Goal: Information Seeking & Learning: Learn about a topic

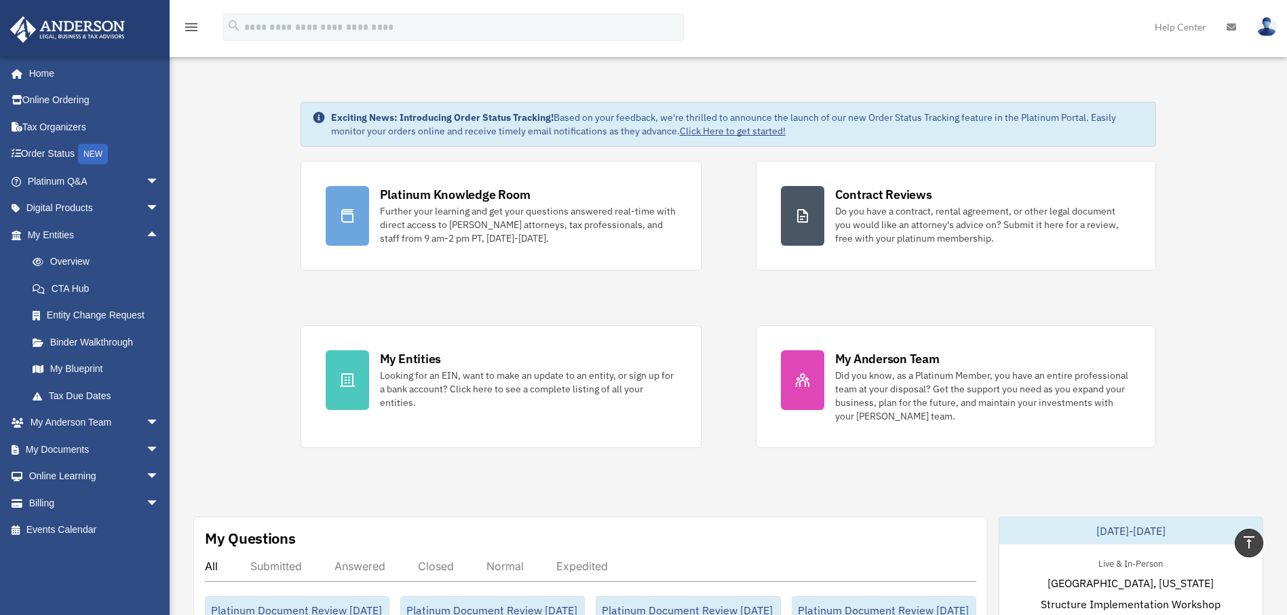
scroll to position [288, 0]
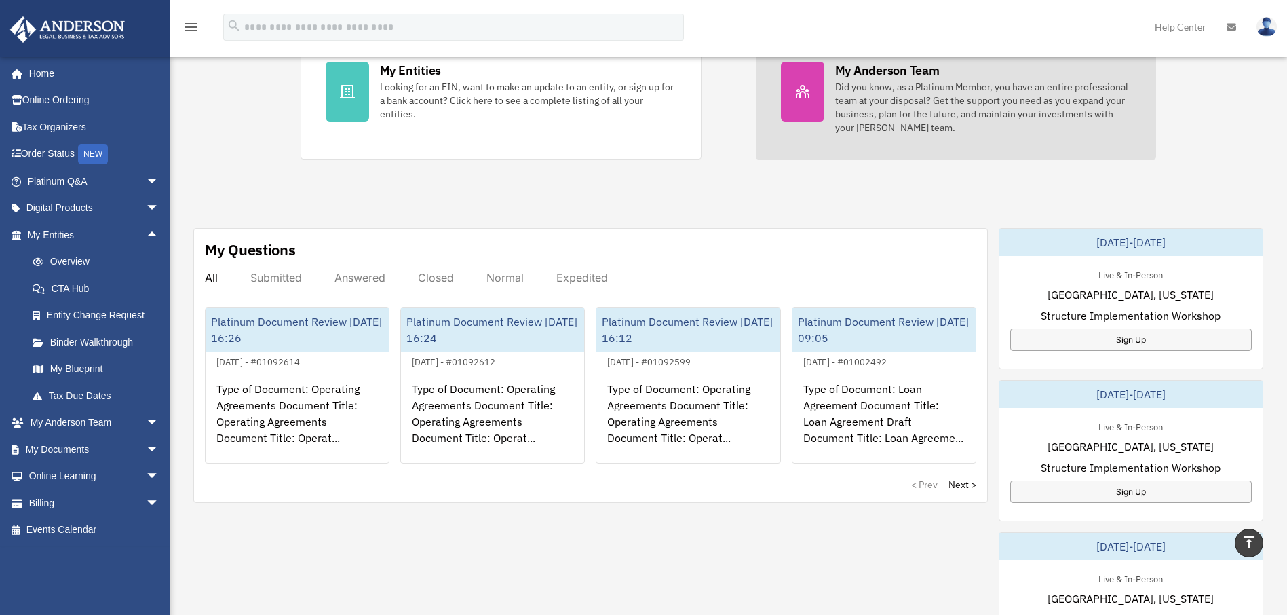
drag, startPoint x: 1058, startPoint y: 119, endPoint x: 1054, endPoint y: 125, distance: 7.7
click at [1058, 119] on div "Did you know, as a Platinum Member, you have an entire professional team at you…" at bounding box center [983, 107] width 297 height 54
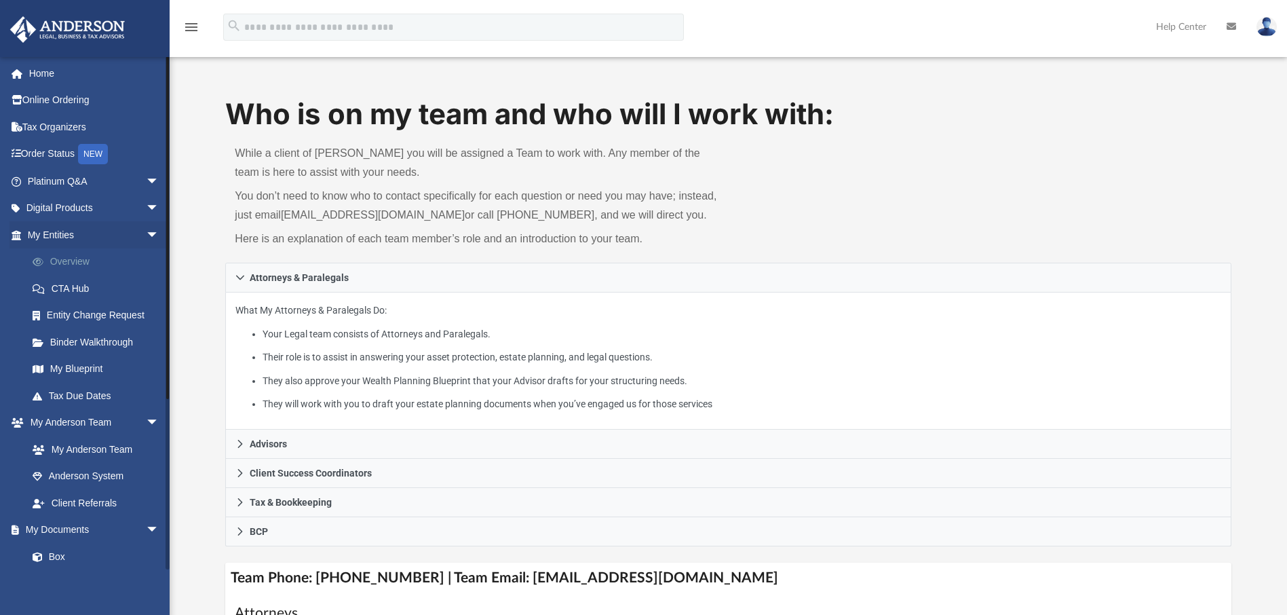
click at [90, 263] on link "Overview" at bounding box center [99, 261] width 161 height 27
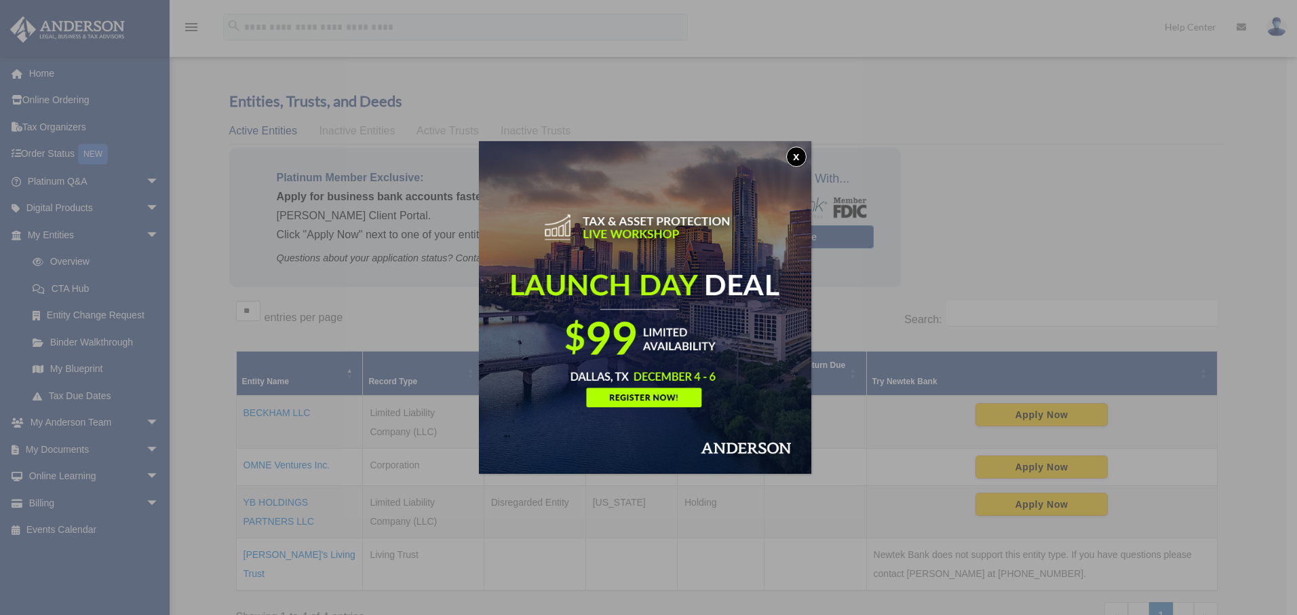
click at [800, 157] on button "x" at bounding box center [796, 157] width 20 height 20
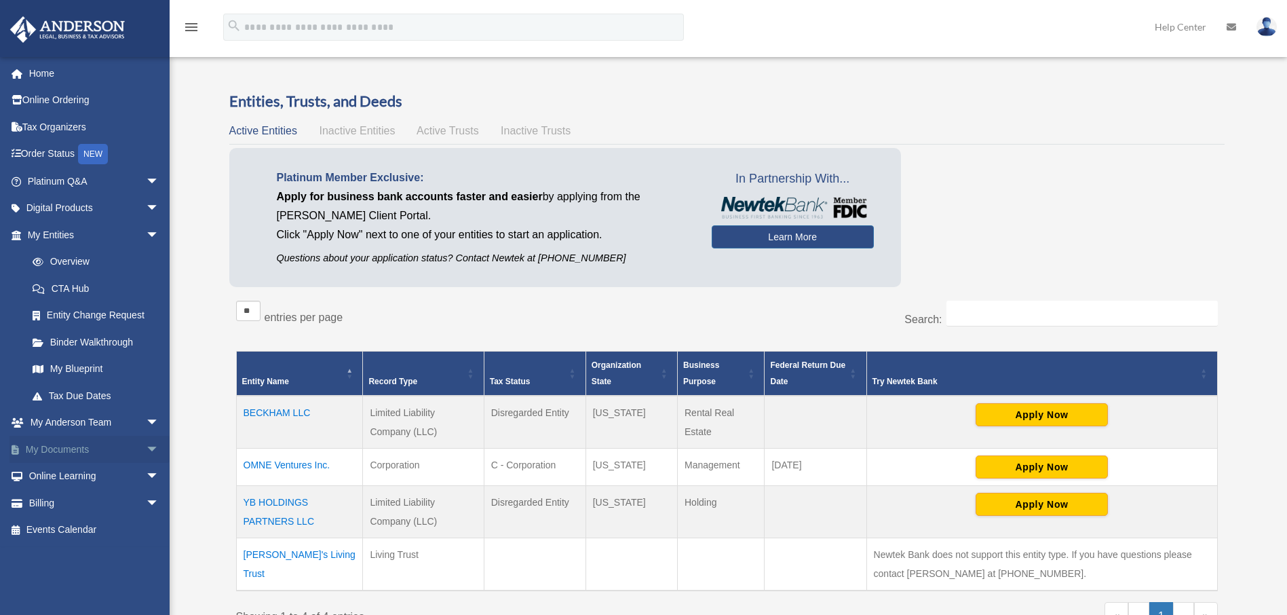
click at [146, 451] on span "arrow_drop_down" at bounding box center [159, 450] width 27 height 28
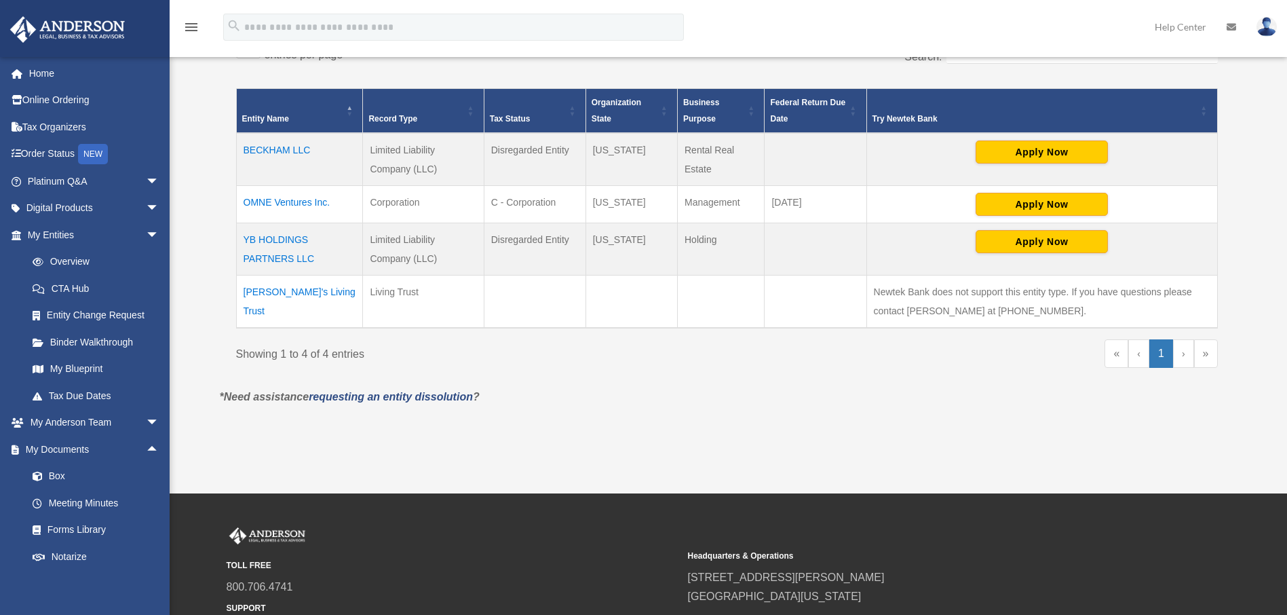
scroll to position [299, 0]
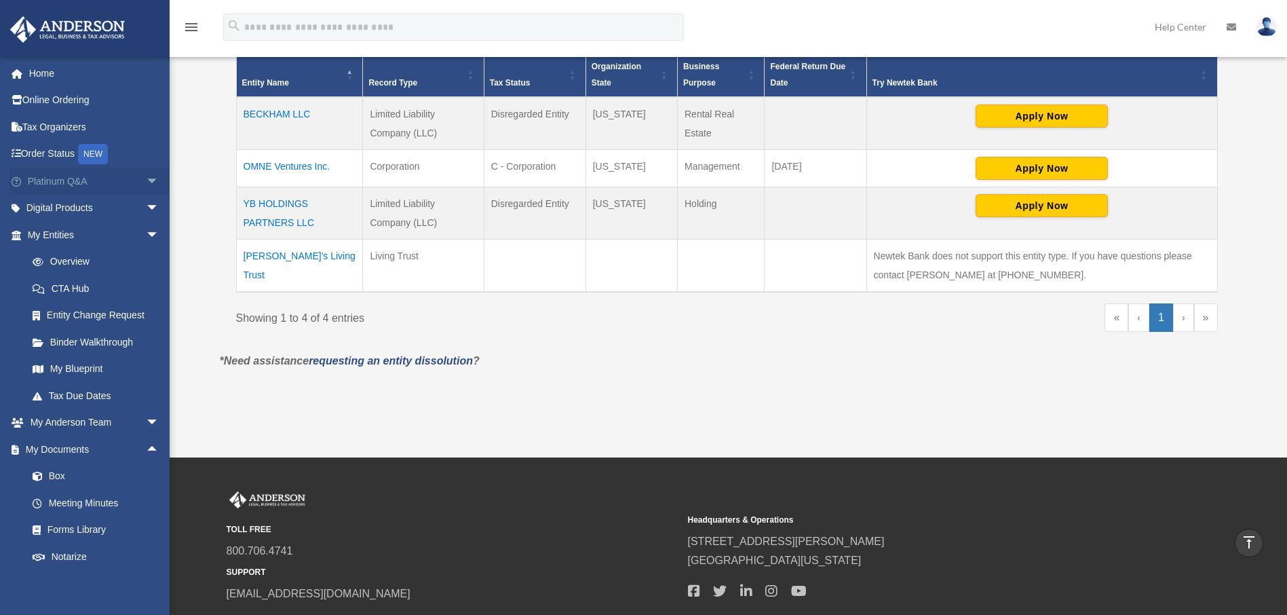
click at [146, 176] on span "arrow_drop_down" at bounding box center [159, 182] width 27 height 28
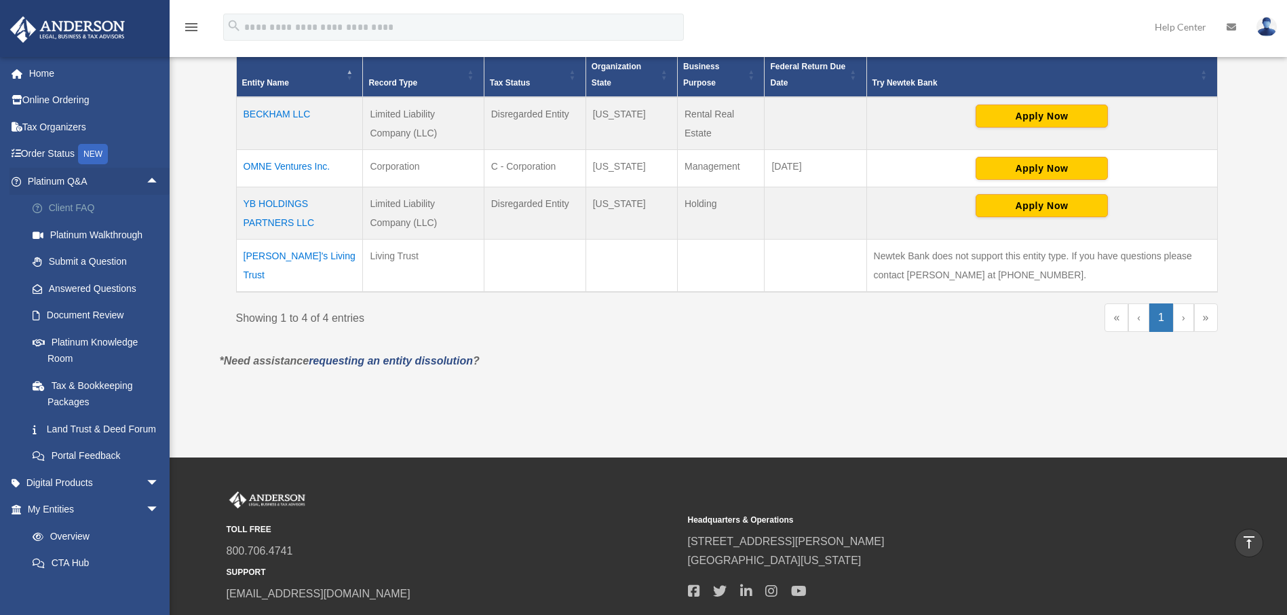
click at [88, 203] on link "Client FAQ" at bounding box center [99, 208] width 161 height 27
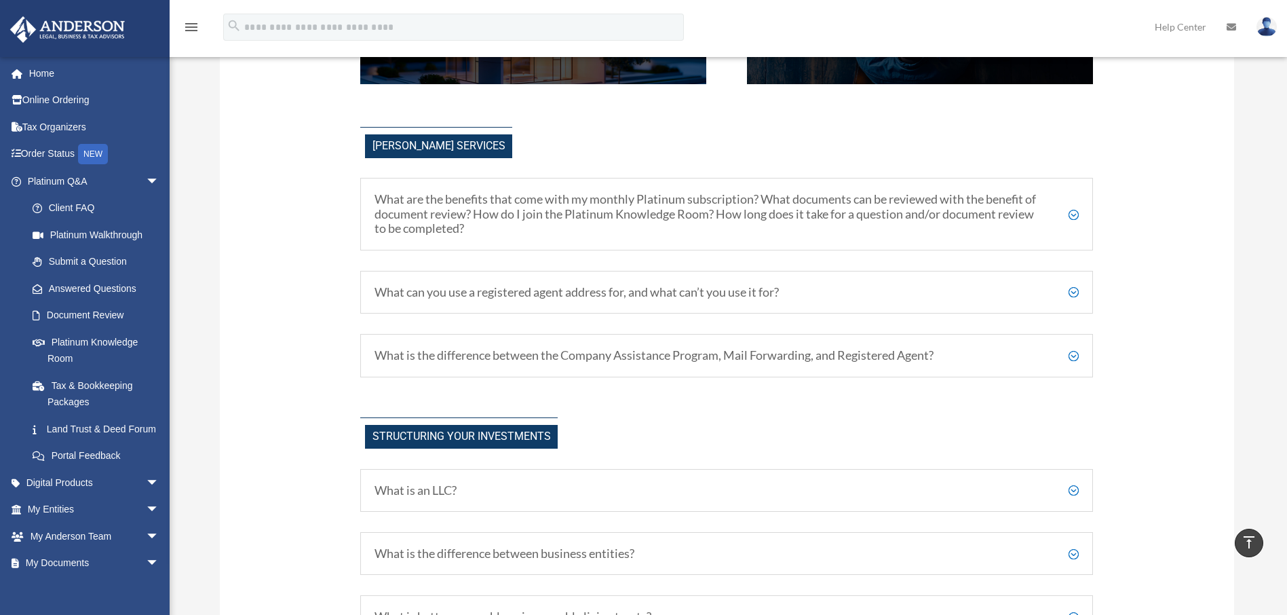
scroll to position [425, 0]
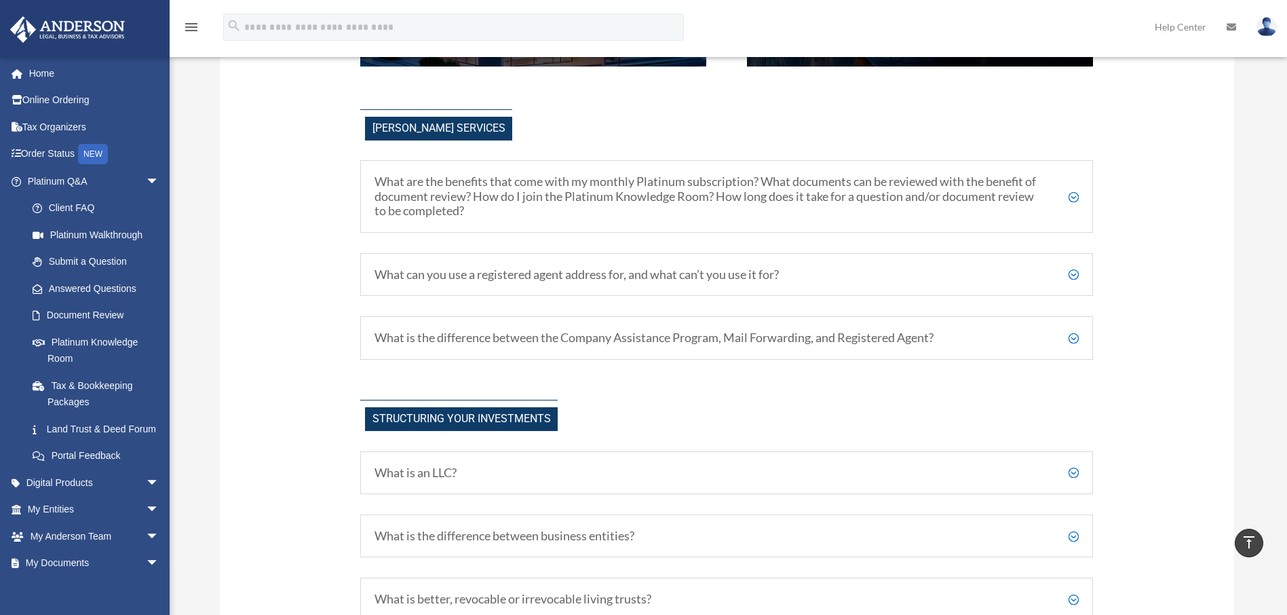
click at [1074, 277] on h5 "What can you use a registered agent address for, and what can’t you use it for?" at bounding box center [727, 274] width 704 height 15
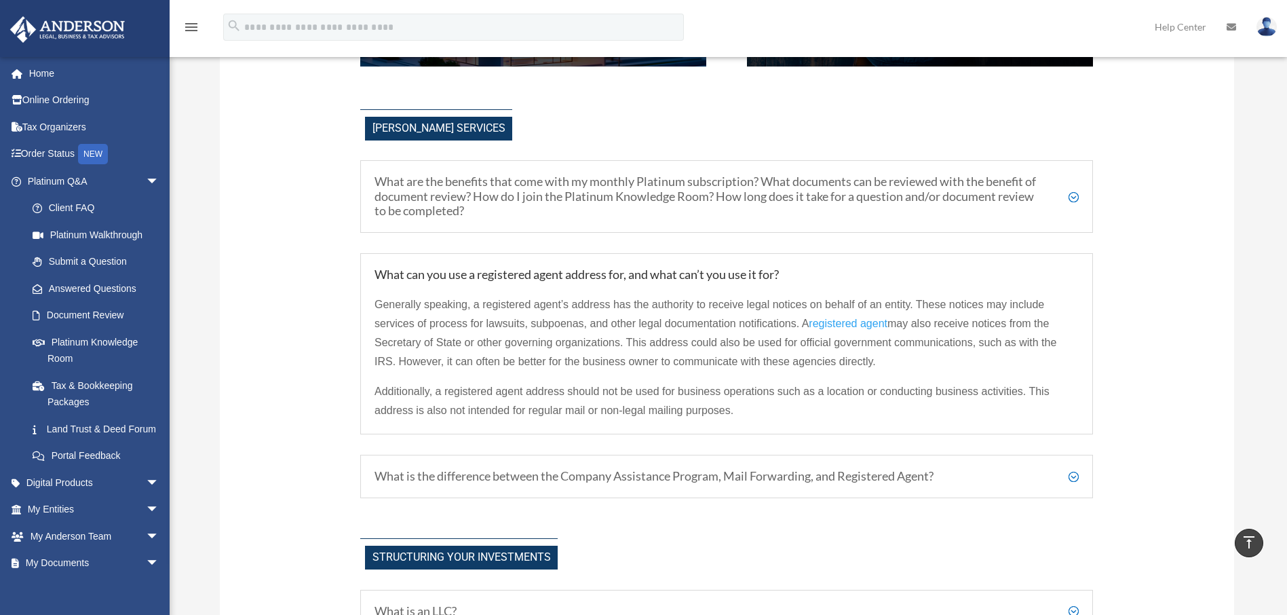
click at [1075, 479] on h5 "What is the difference between the Company Assistance Program, Mail Forwarding,…" at bounding box center [727, 476] width 704 height 15
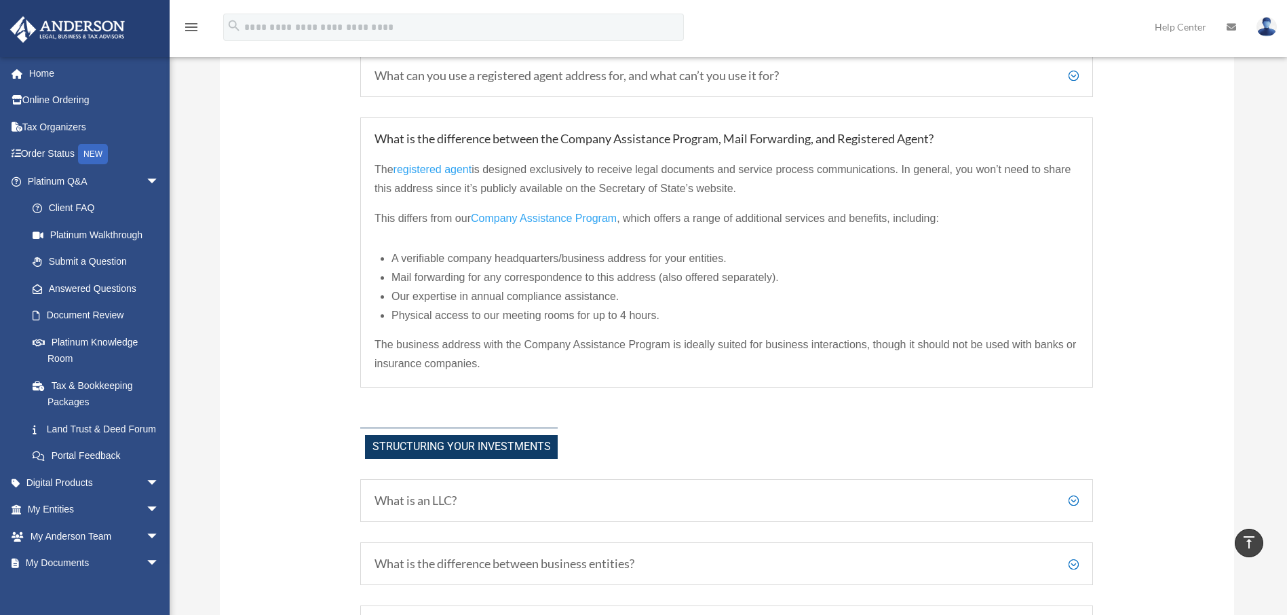
scroll to position [596, 0]
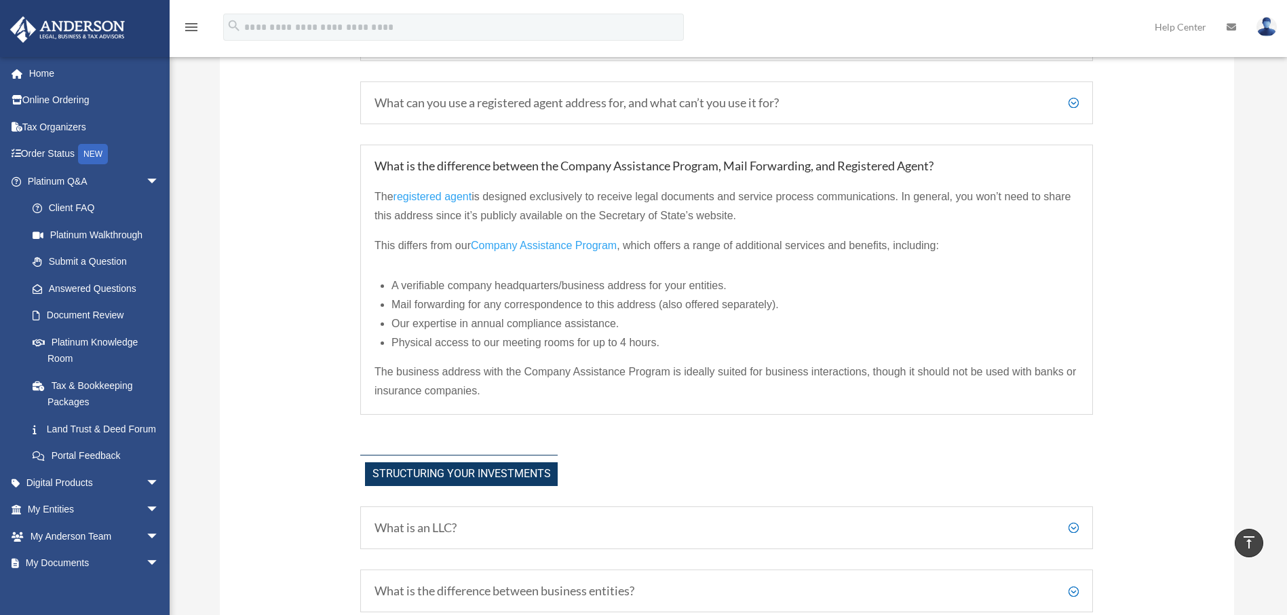
click at [560, 246] on span "Company Assistance Program" at bounding box center [544, 246] width 146 height 12
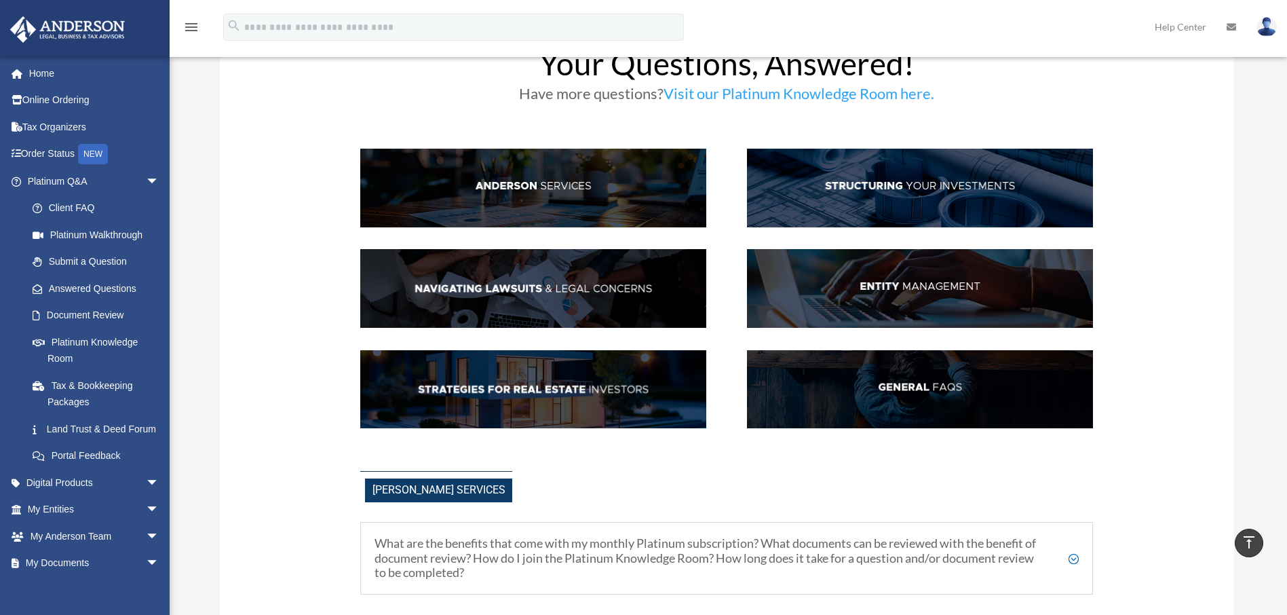
scroll to position [27, 0]
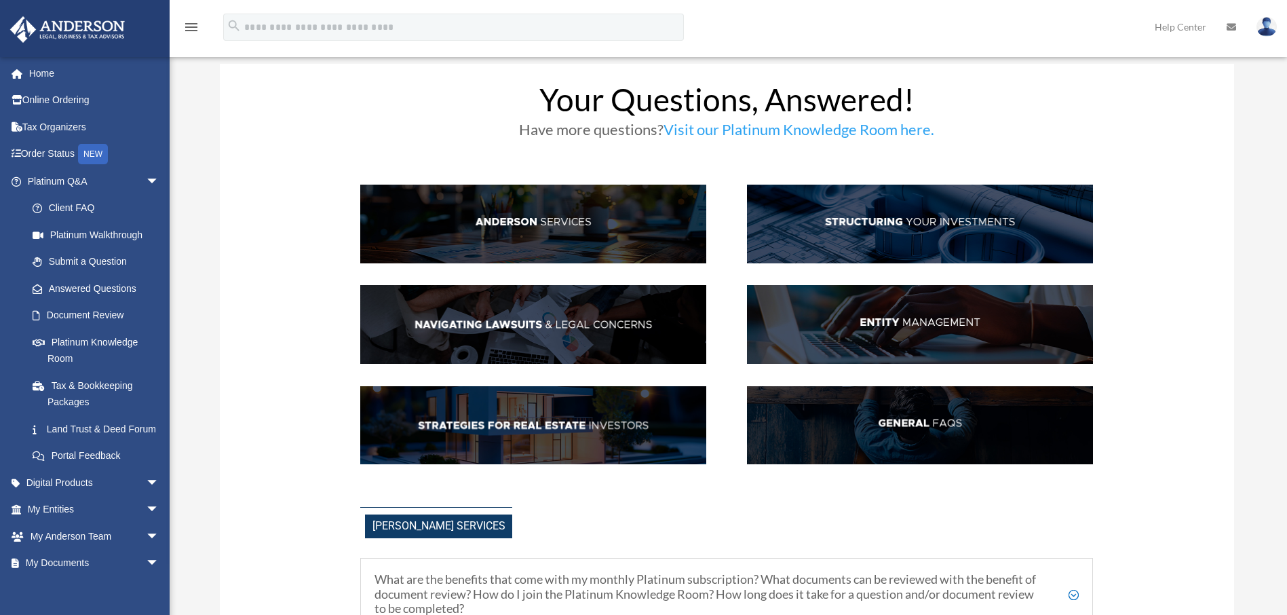
drag, startPoint x: 923, startPoint y: 423, endPoint x: 880, endPoint y: 377, distance: 63.4
click at [880, 377] on div at bounding box center [920, 326] width 346 height 282
click at [890, 421] on img at bounding box center [920, 425] width 346 height 79
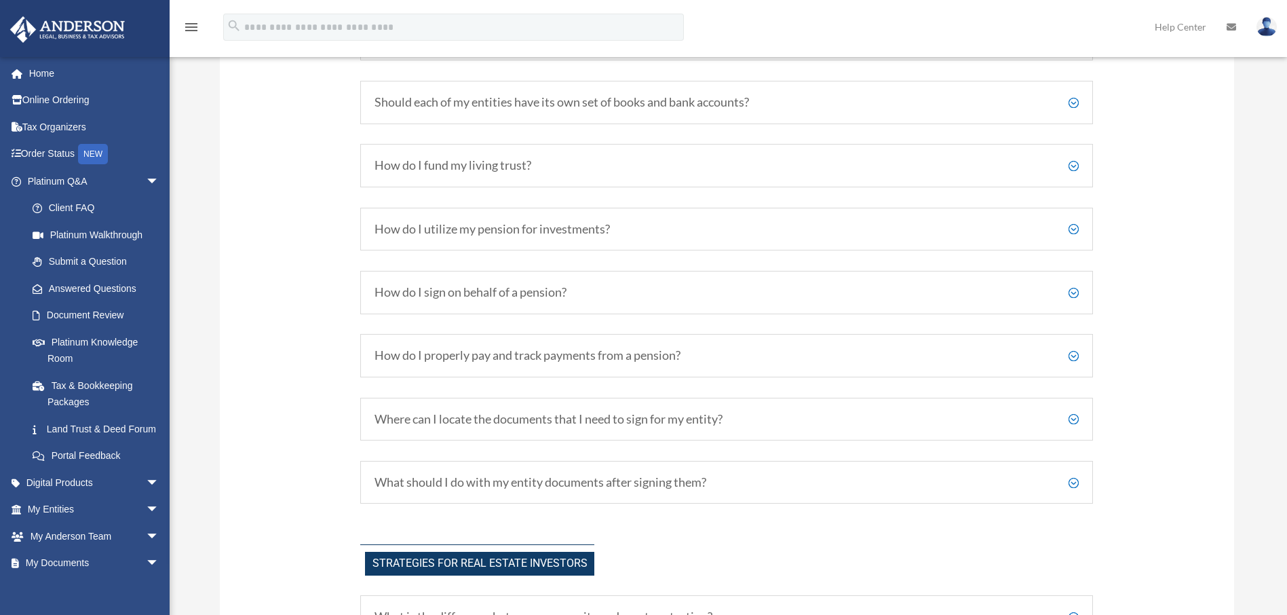
scroll to position [3233, 0]
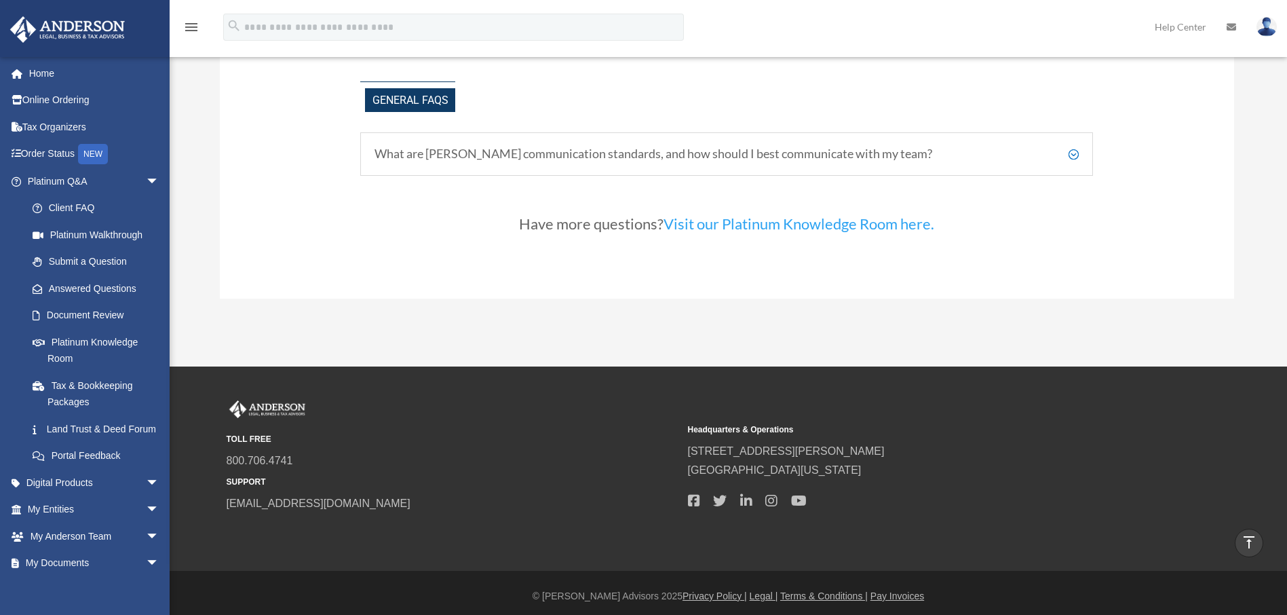
click at [1073, 154] on h5 "What are Anderson's communication standards, and how should I best communicate …" at bounding box center [727, 154] width 704 height 15
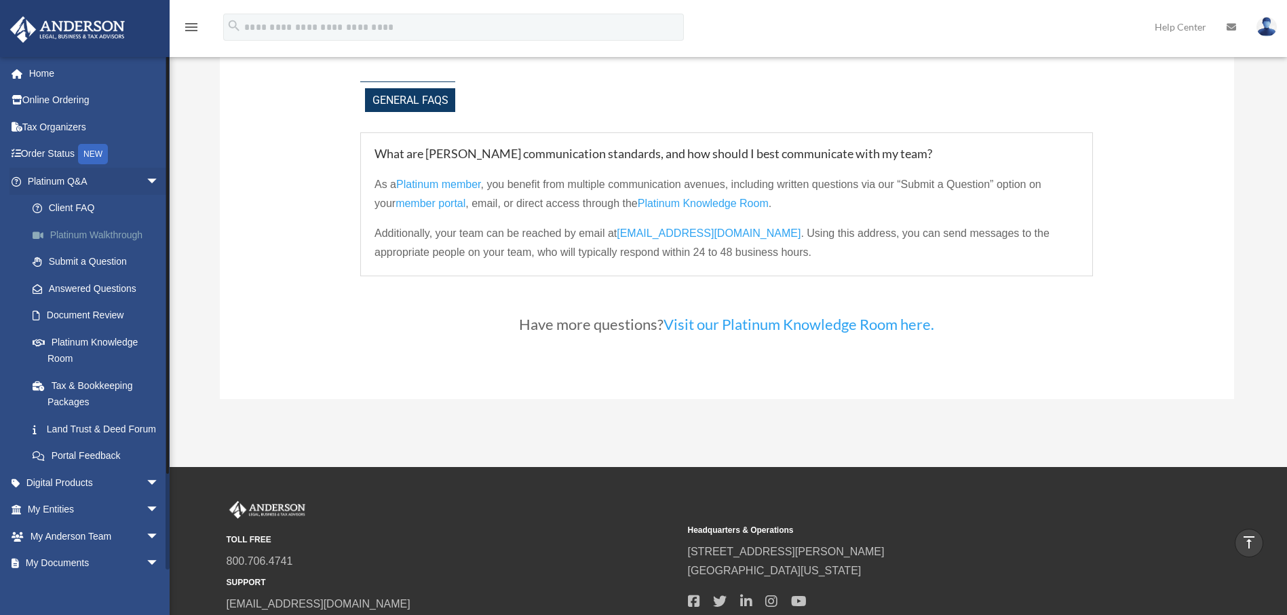
click at [90, 233] on link "Platinum Walkthrough" at bounding box center [99, 234] width 161 height 27
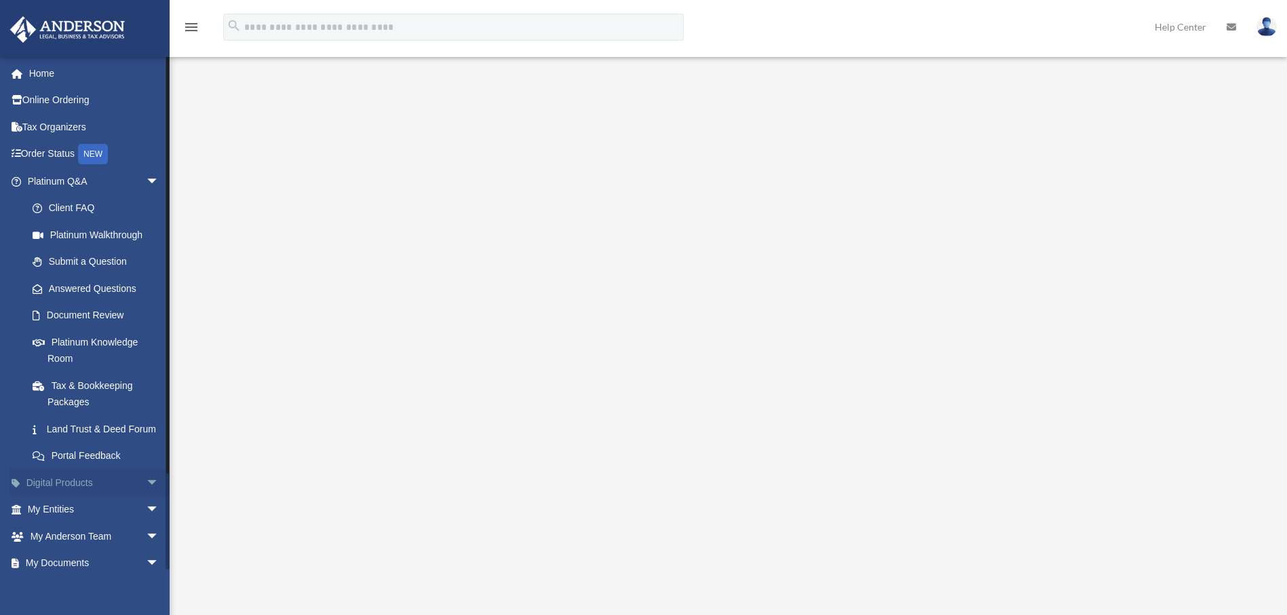
click at [146, 497] on span "arrow_drop_down" at bounding box center [159, 483] width 27 height 28
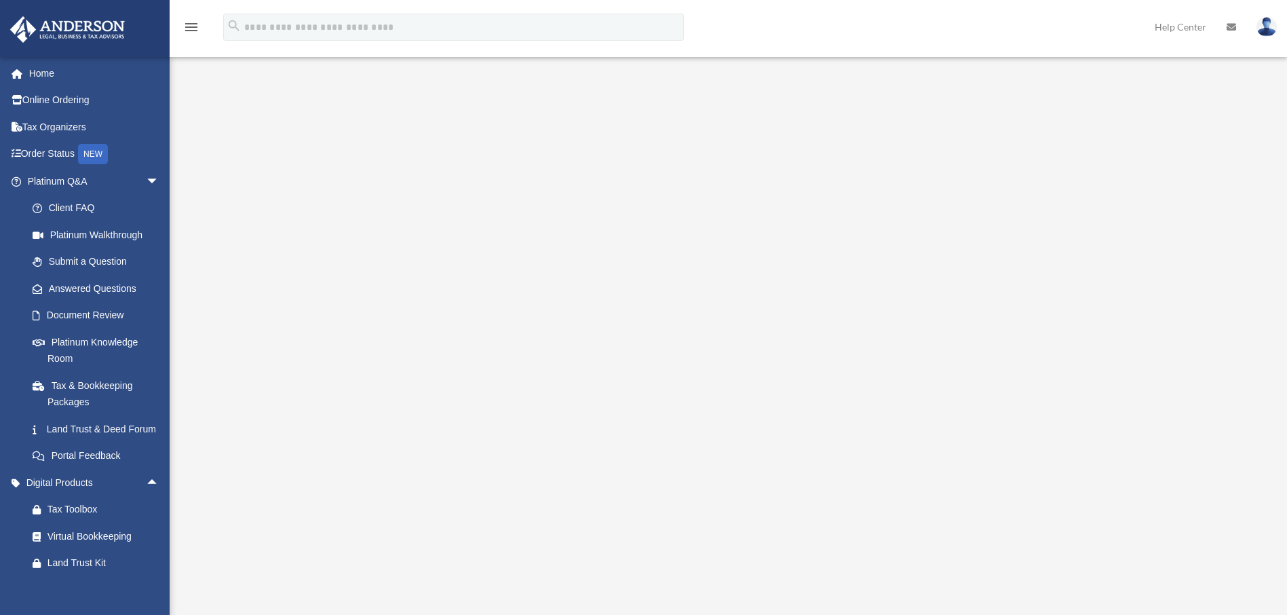
drag, startPoint x: 1291, startPoint y: 603, endPoint x: 882, endPoint y: 560, distance: 411.4
click at [882, 560] on div "Platinum Walkthrough date_range Published on Last updated [DATE] [DATE] by [PER…" at bounding box center [727, 325] width 1014 height 501
click at [49, 73] on link "Home" at bounding box center [94, 73] width 170 height 27
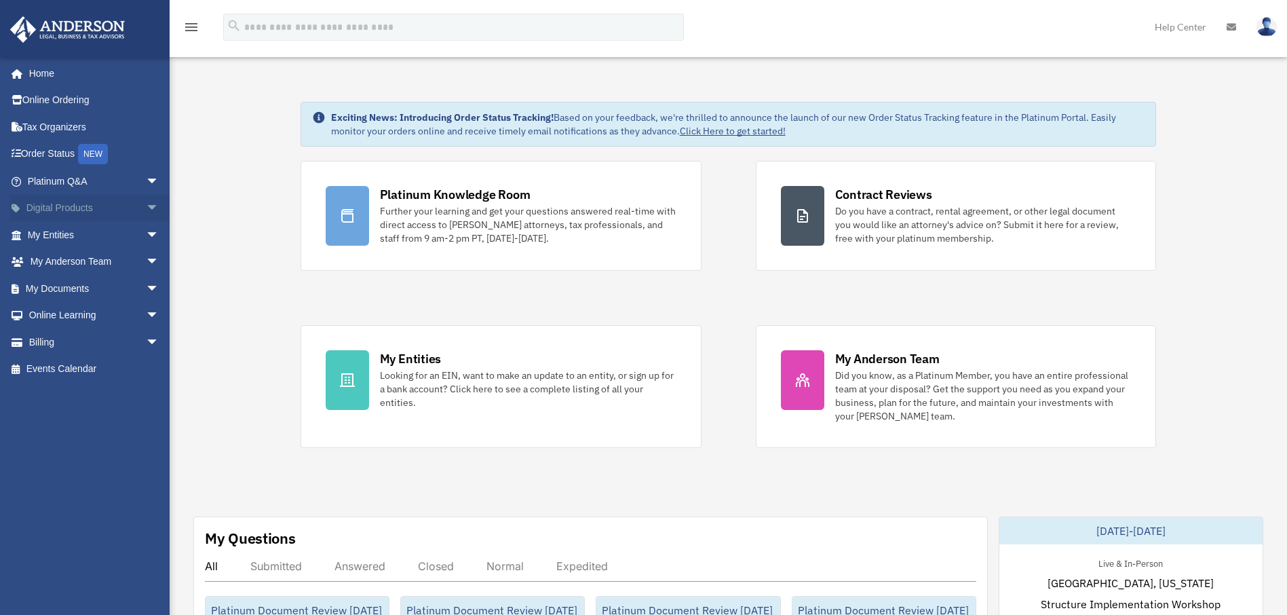
click at [146, 207] on span "arrow_drop_down" at bounding box center [159, 209] width 27 height 28
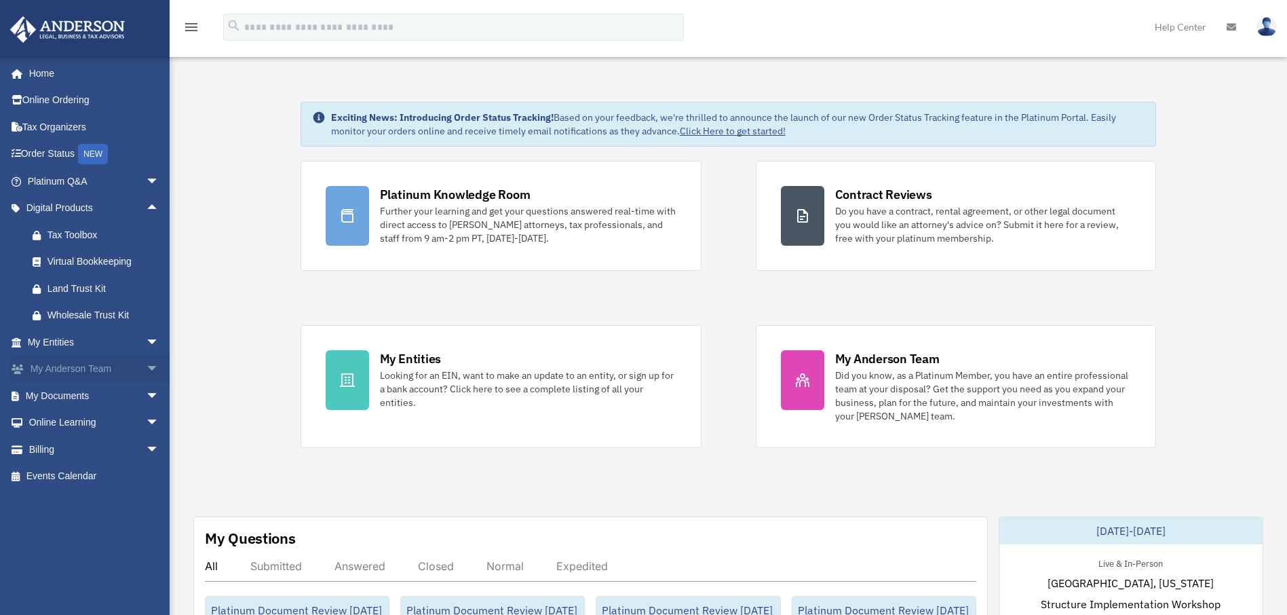
click at [146, 368] on span "arrow_drop_down" at bounding box center [159, 370] width 27 height 28
click at [146, 474] on span "arrow_drop_down" at bounding box center [159, 477] width 27 height 28
click at [38, 80] on link "Home" at bounding box center [94, 73] width 170 height 27
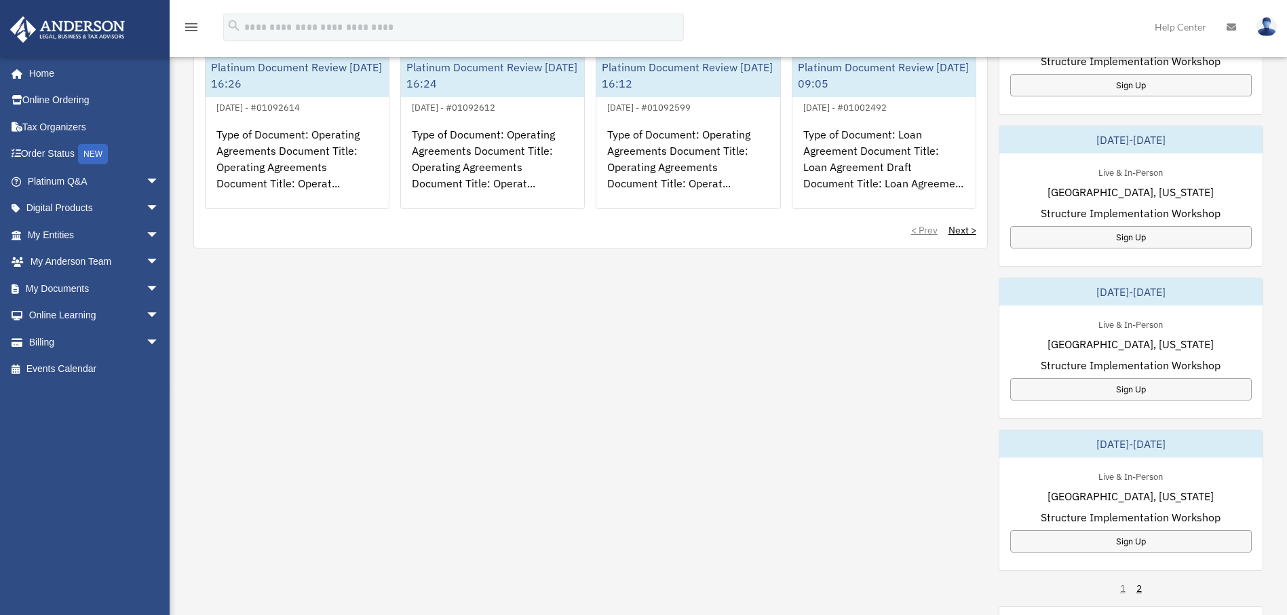
scroll to position [669, 0]
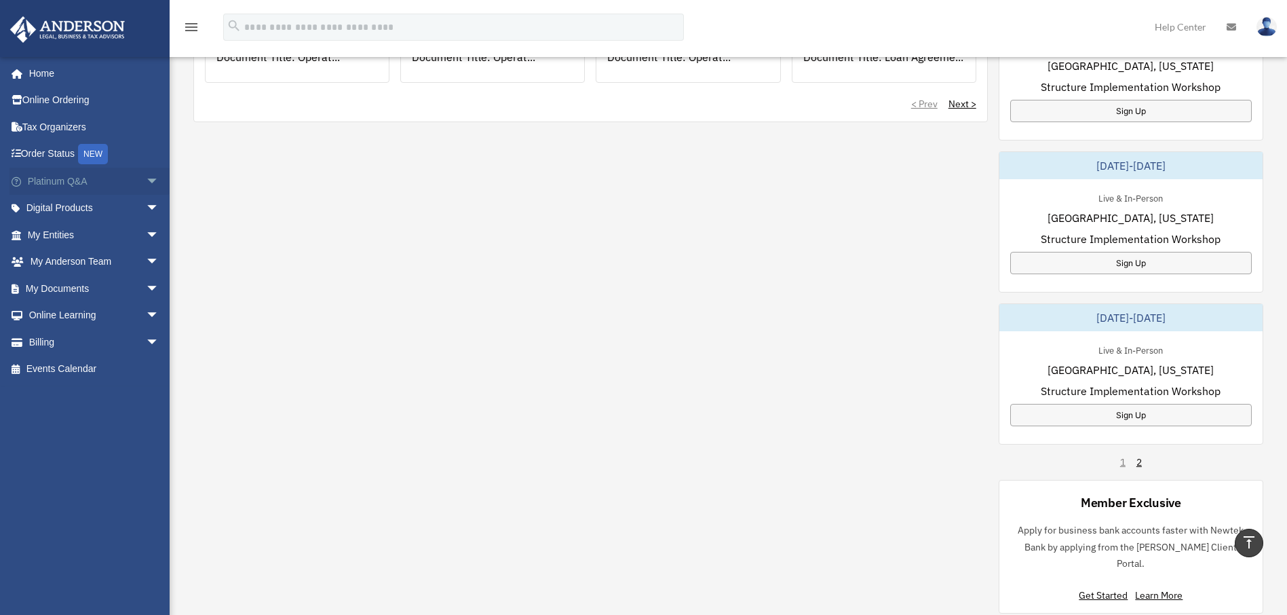
click at [67, 178] on link "Platinum Q&A arrow_drop_down" at bounding box center [94, 181] width 170 height 27
click at [148, 188] on span "arrow_drop_down" at bounding box center [159, 182] width 27 height 28
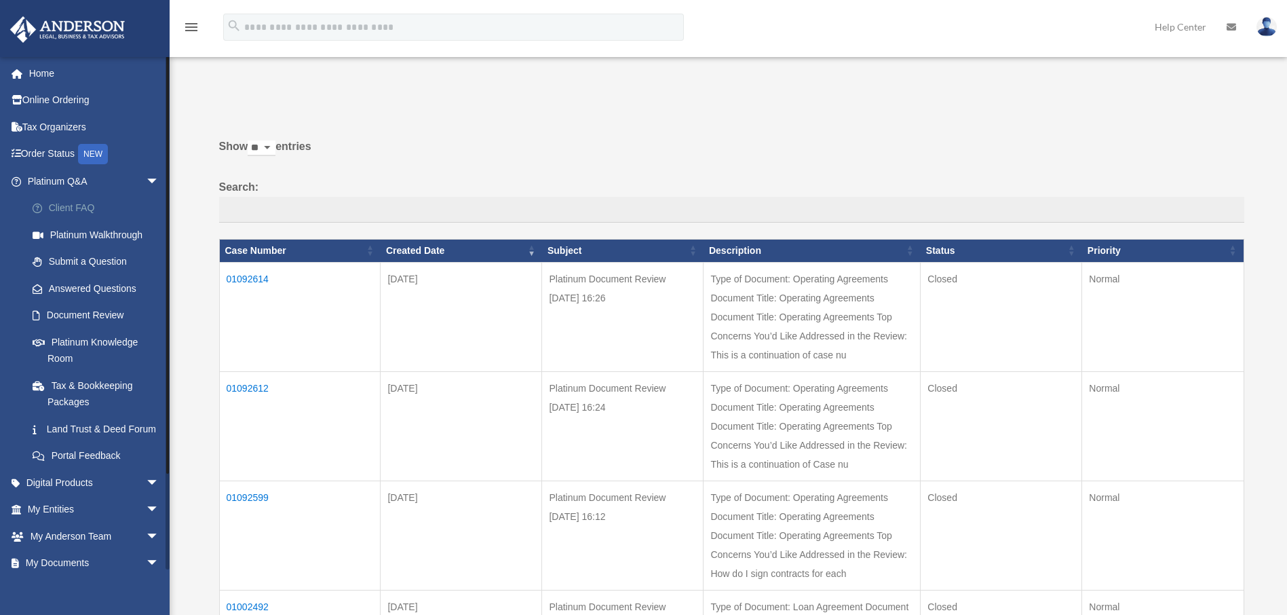
click at [73, 212] on link "Client FAQ" at bounding box center [99, 208] width 161 height 27
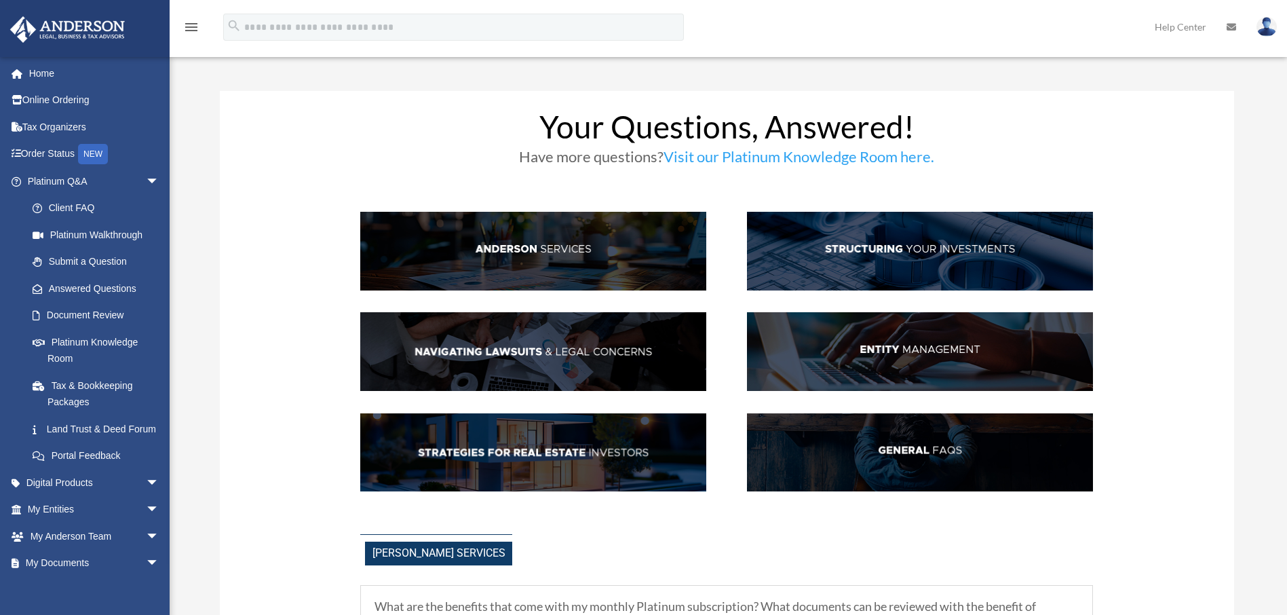
click at [552, 263] on img at bounding box center [533, 251] width 346 height 79
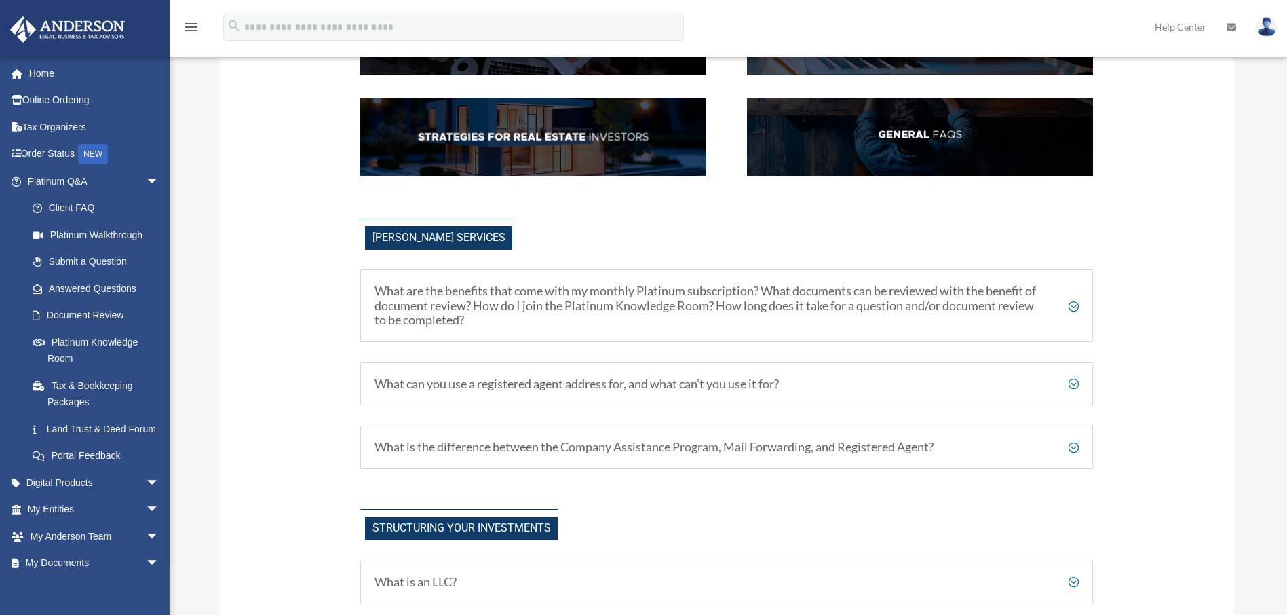
scroll to position [453, 0]
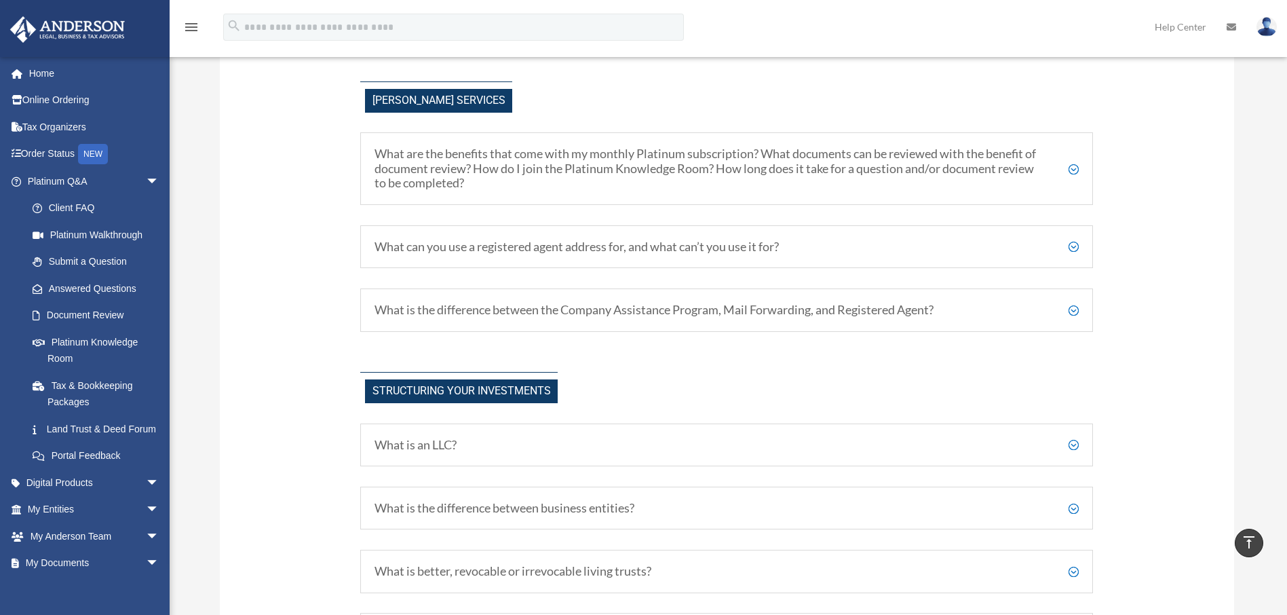
click at [1075, 242] on h5 "What can you use a registered agent address for, and what can’t you use it for?" at bounding box center [727, 247] width 704 height 15
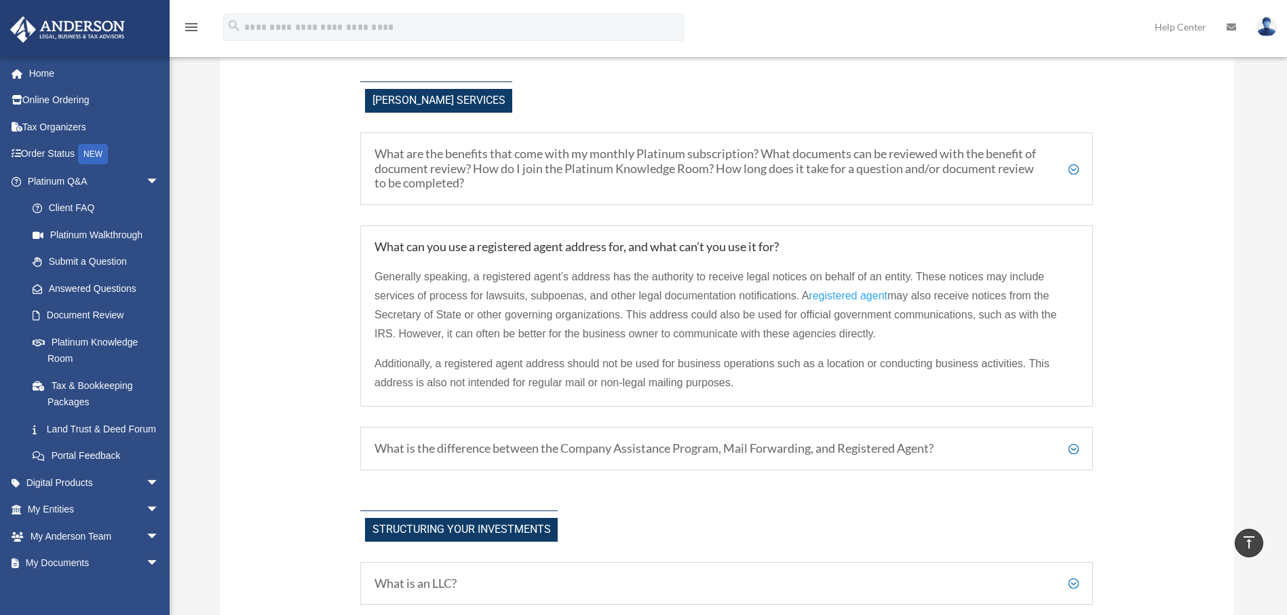
click at [1075, 448] on h5 "What is the difference between the Company Assistance Program, Mail Forwarding,…" at bounding box center [727, 448] width 704 height 15
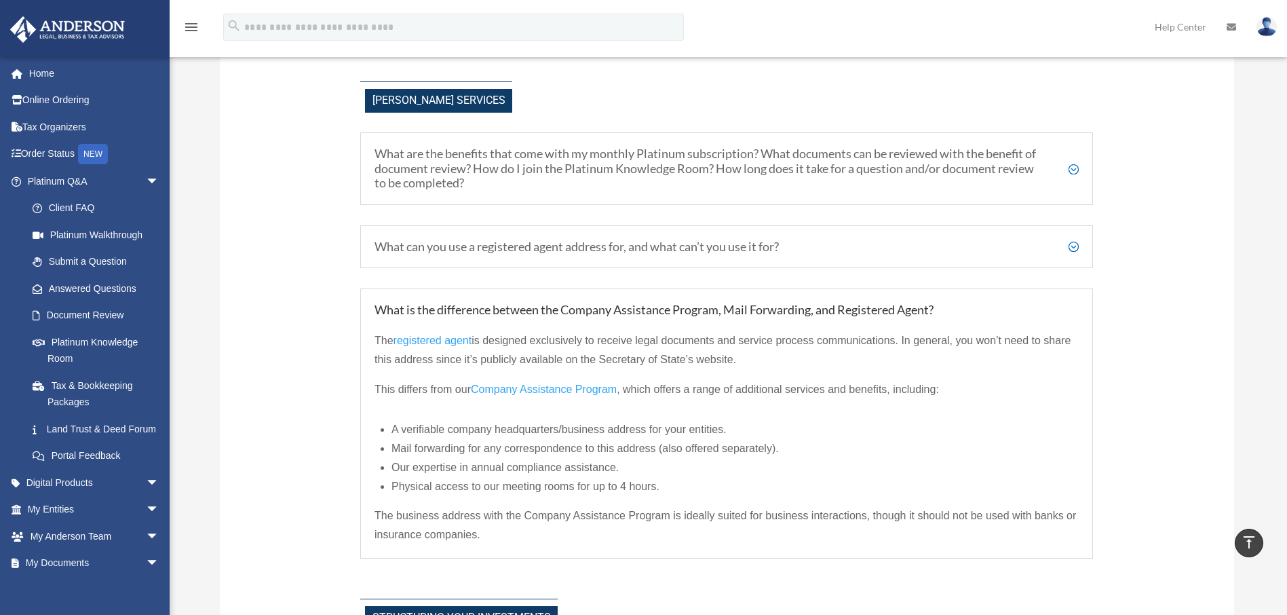
click at [559, 390] on span "Company Assistance Program" at bounding box center [544, 389] width 146 height 12
click at [146, 523] on span "arrow_drop_down" at bounding box center [159, 510] width 27 height 28
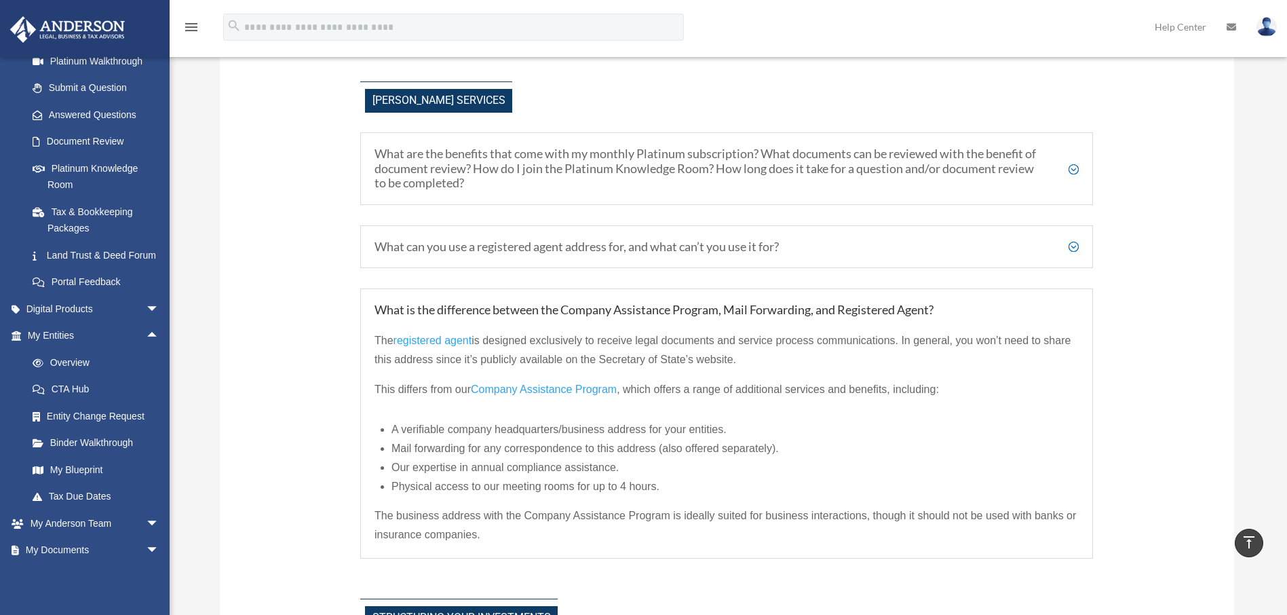
scroll to position [507, 0]
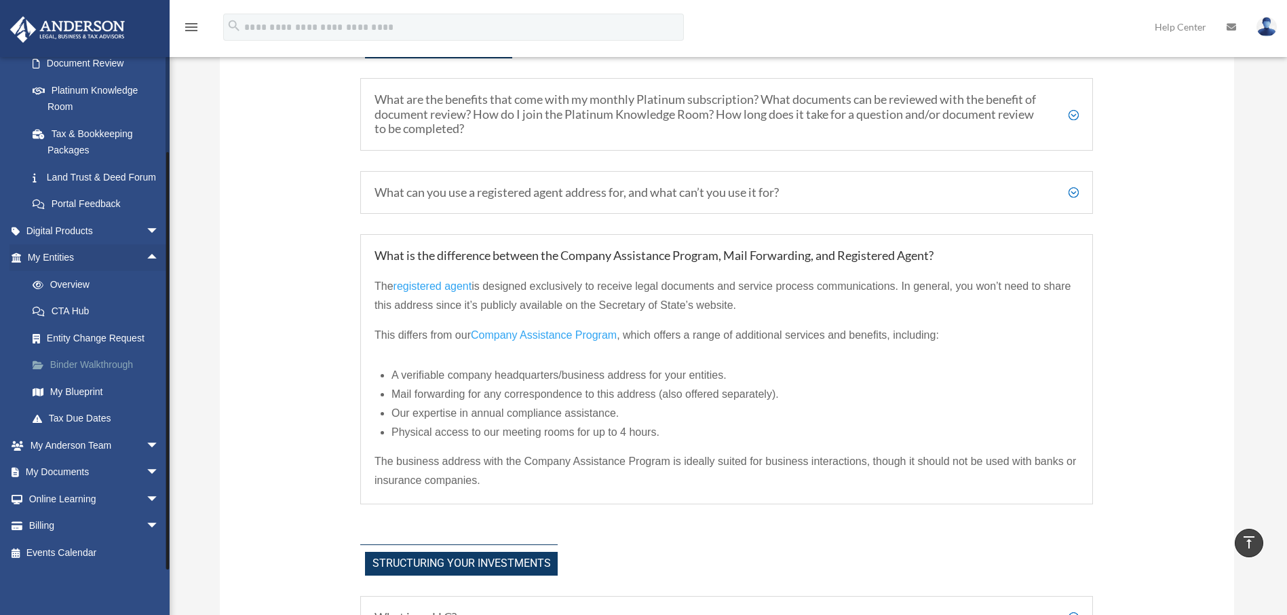
click at [65, 355] on link "Binder Walkthrough" at bounding box center [99, 364] width 161 height 27
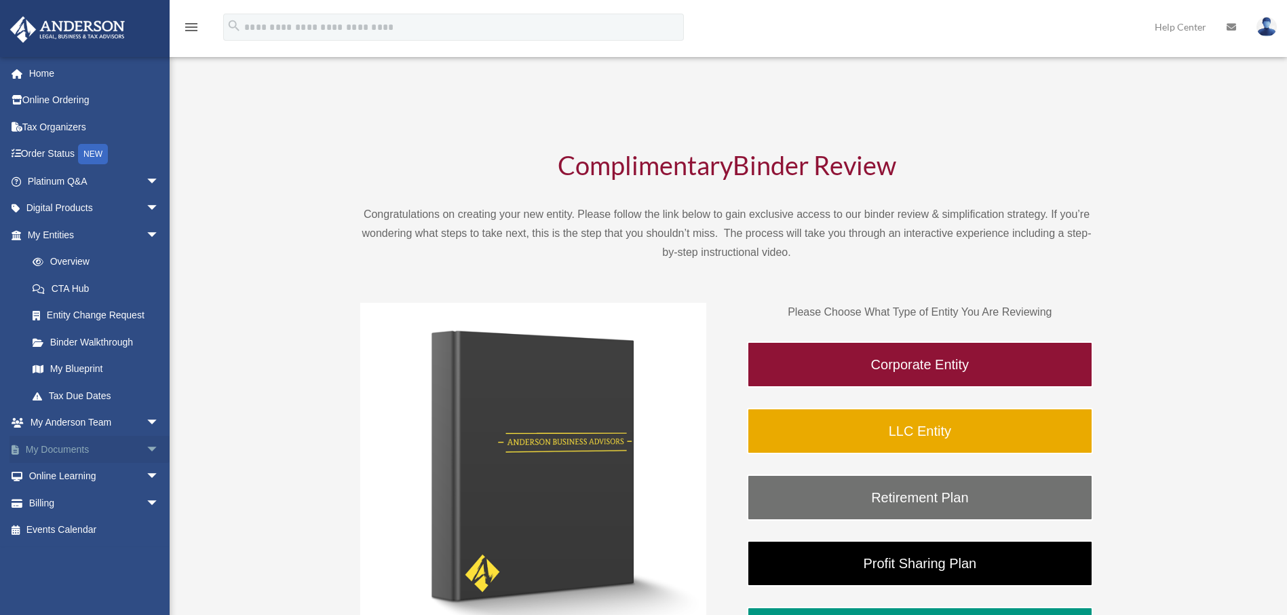
click at [146, 451] on span "arrow_drop_down" at bounding box center [159, 450] width 27 height 28
click at [146, 209] on span "arrow_drop_down" at bounding box center [159, 209] width 27 height 28
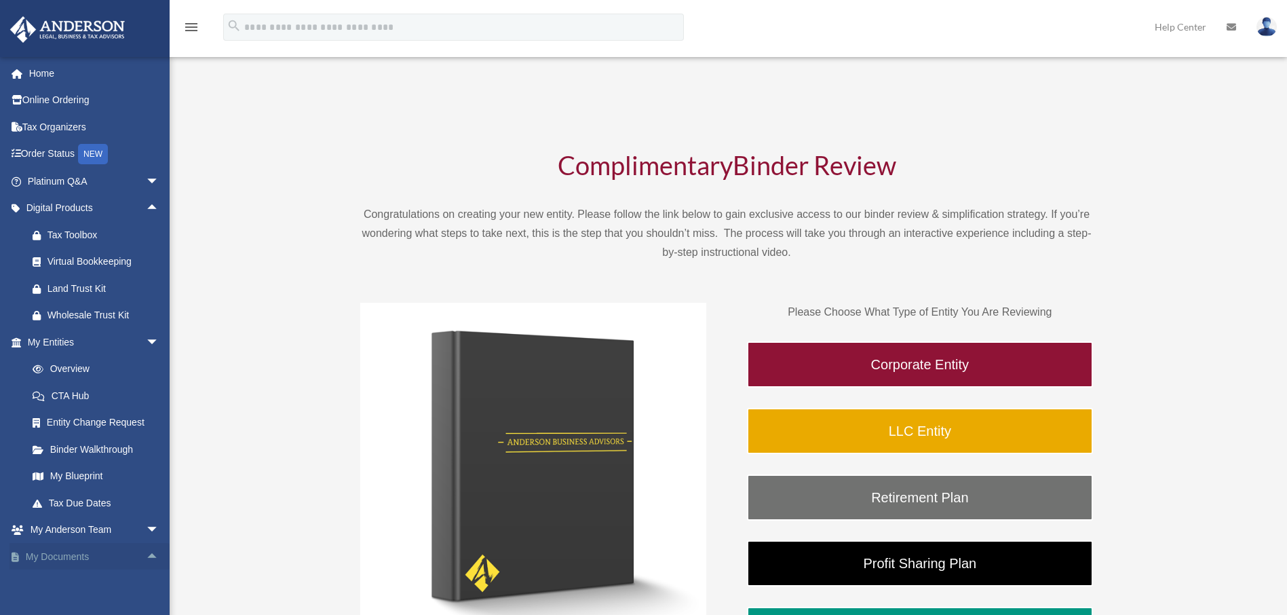
click at [147, 555] on span "arrow_drop_up" at bounding box center [159, 557] width 27 height 28
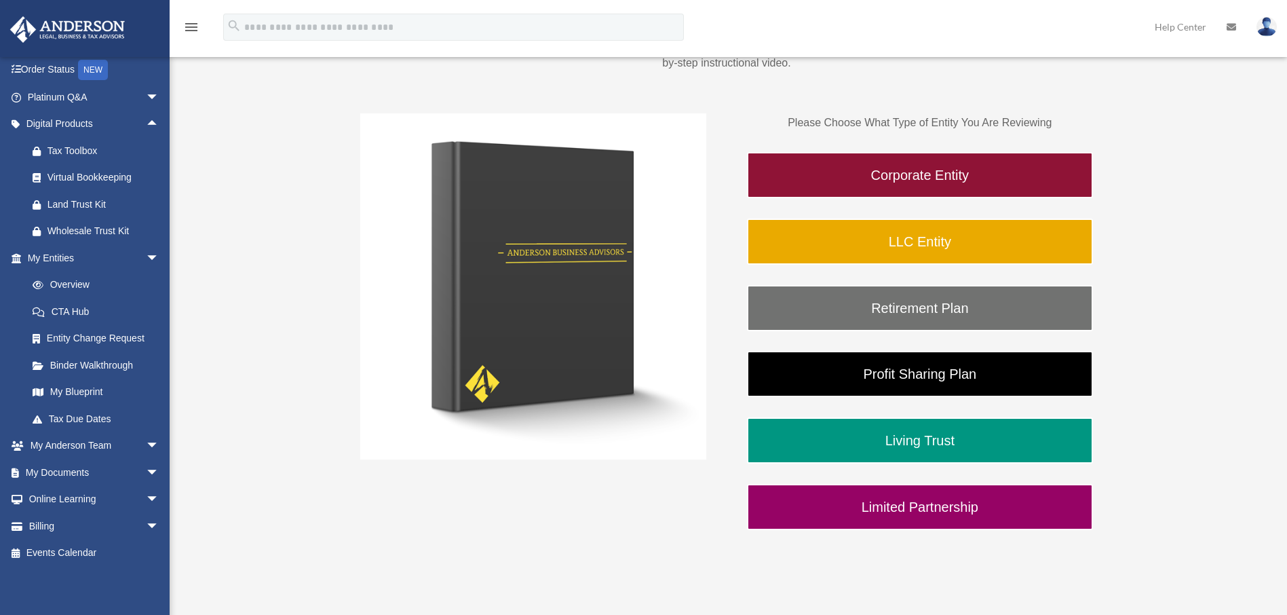
scroll to position [190, 0]
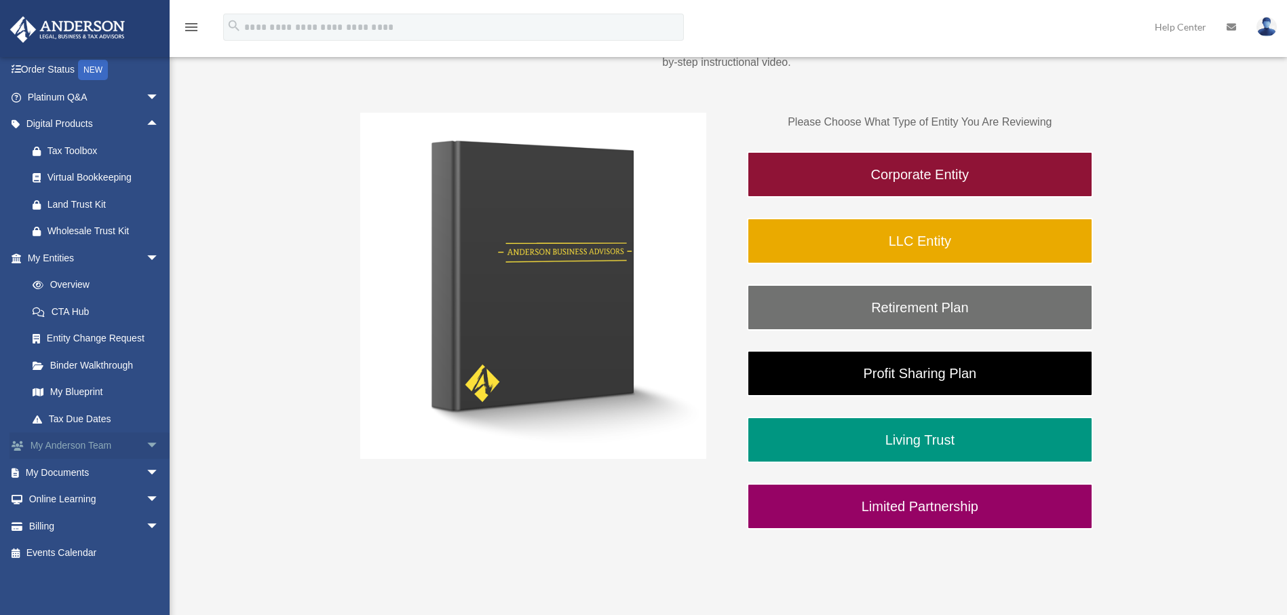
click at [146, 438] on span "arrow_drop_down" at bounding box center [159, 446] width 27 height 28
click at [76, 502] on link "Anderson System" at bounding box center [99, 499] width 161 height 27
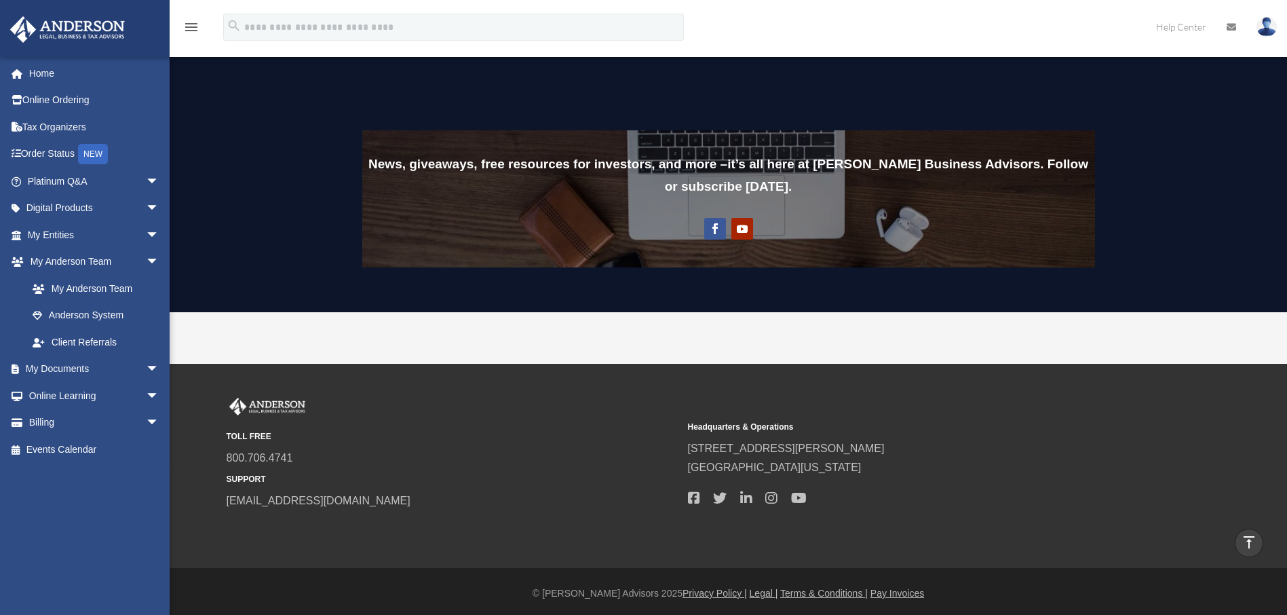
scroll to position [1038, 0]
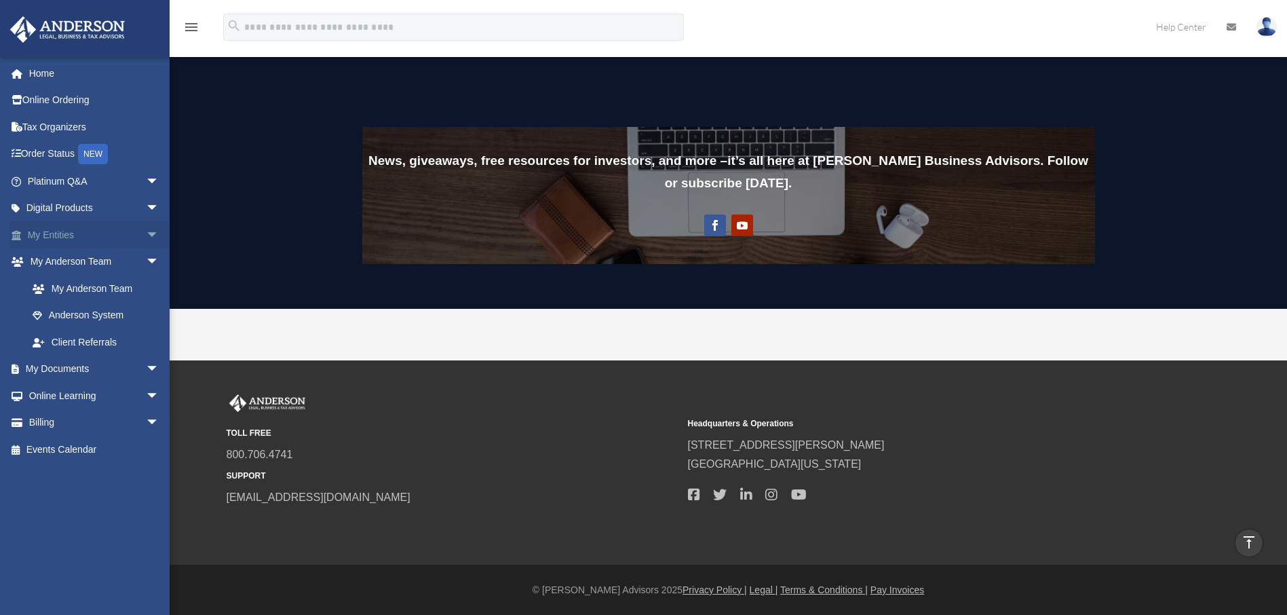
click at [146, 237] on span "arrow_drop_down" at bounding box center [159, 235] width 27 height 28
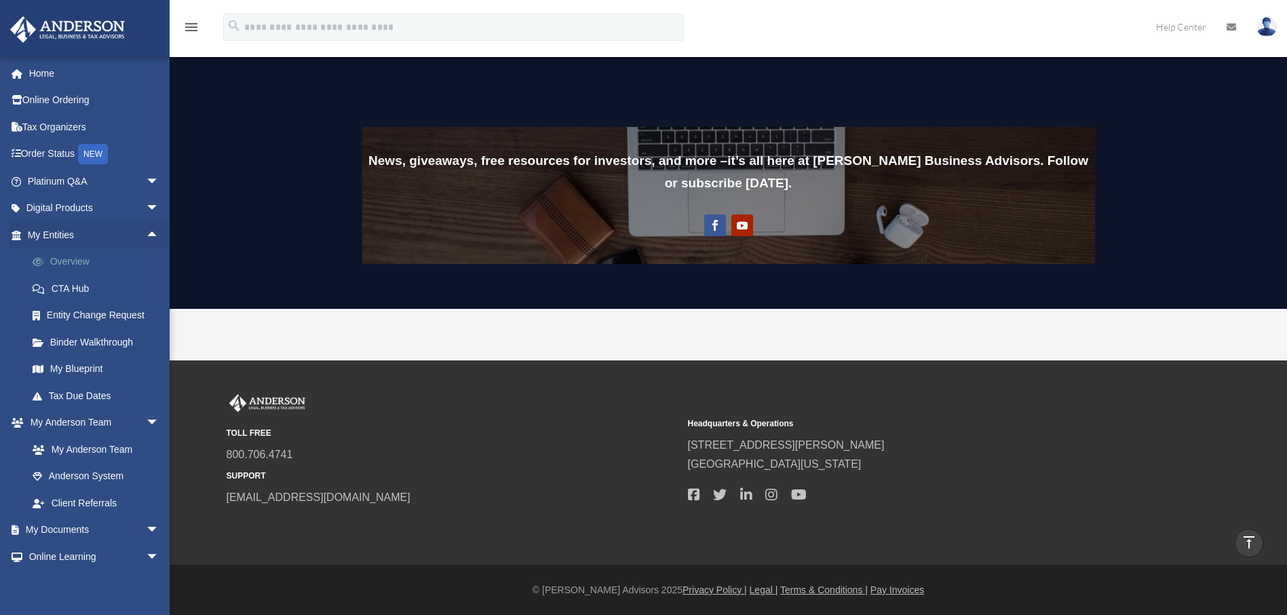
click at [77, 260] on link "Overview" at bounding box center [99, 261] width 161 height 27
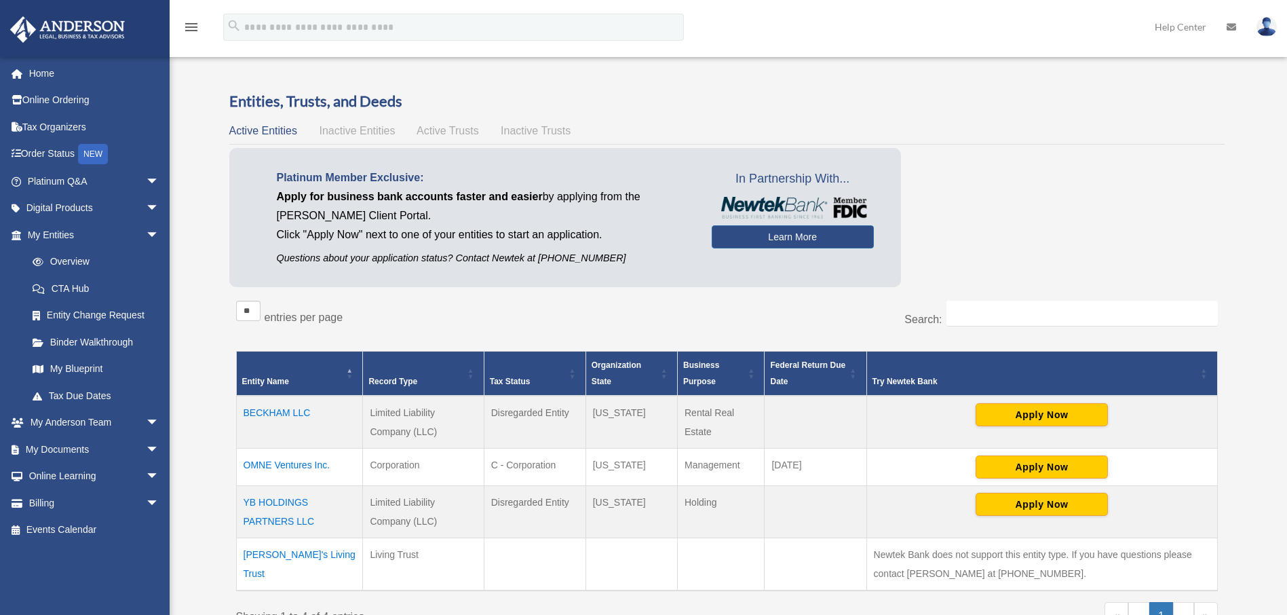
click at [302, 463] on td "OMNE Ventures Inc." at bounding box center [299, 466] width 127 height 37
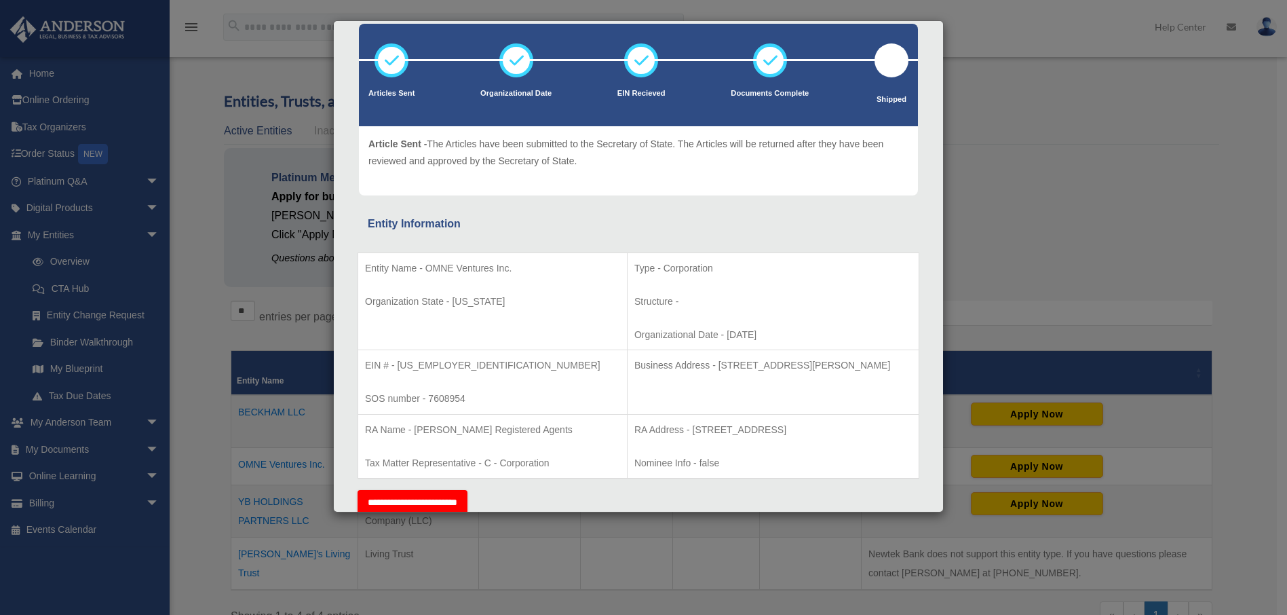
scroll to position [161, 0]
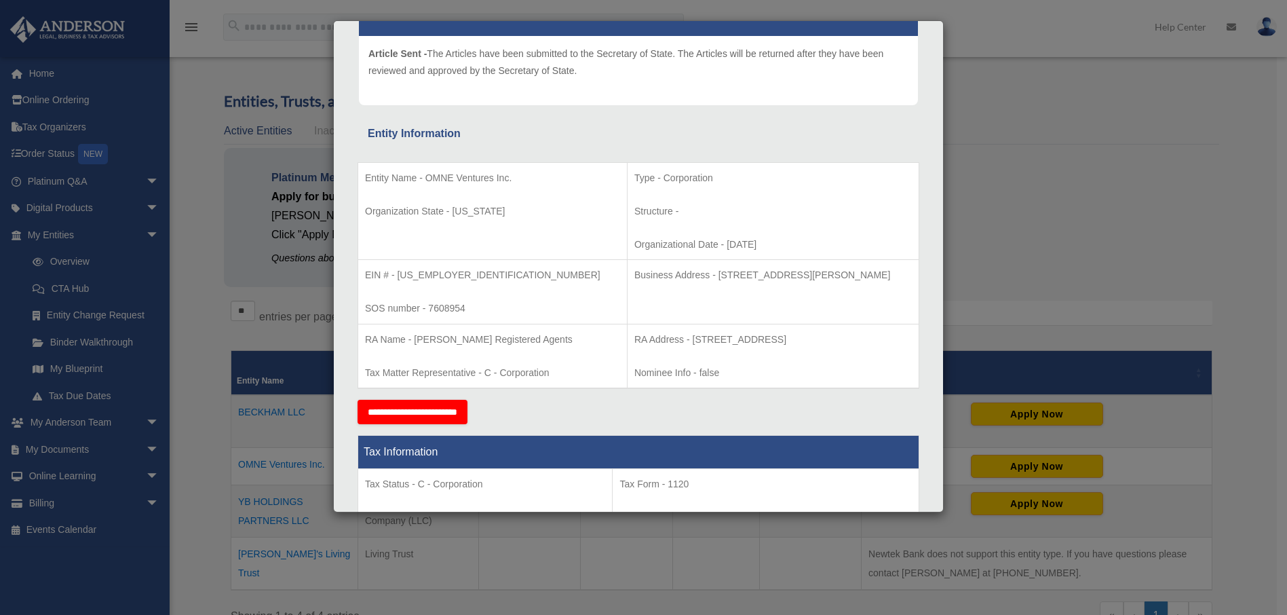
click at [1070, 233] on div "Details × Articles Sent Organizational Date" at bounding box center [643, 307] width 1287 height 615
